Goal: Find contact information: Find contact information

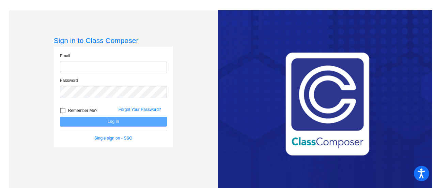
type input "[EMAIL_ADDRESS][DOMAIN_NAME]"
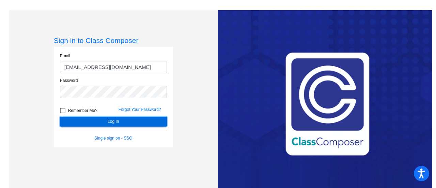
click at [115, 121] on button "Log In" at bounding box center [113, 122] width 107 height 10
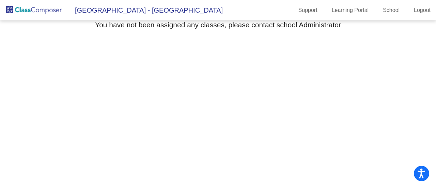
click at [138, 11] on span "Little Egg Harbor School District - Nicole" at bounding box center [145, 10] width 155 height 11
click at [311, 6] on link "Support" at bounding box center [308, 10] width 30 height 11
